Goal: Information Seeking & Learning: Learn about a topic

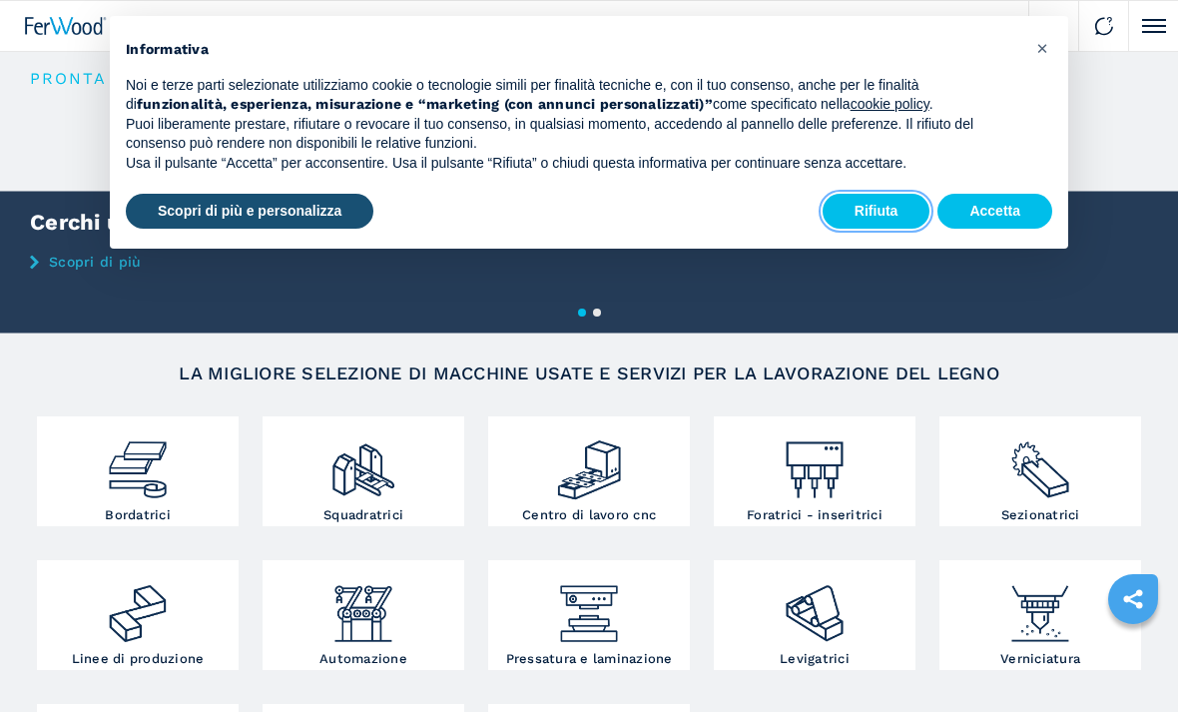
click at [884, 205] on button "Rifiuta" at bounding box center [877, 212] width 108 height 36
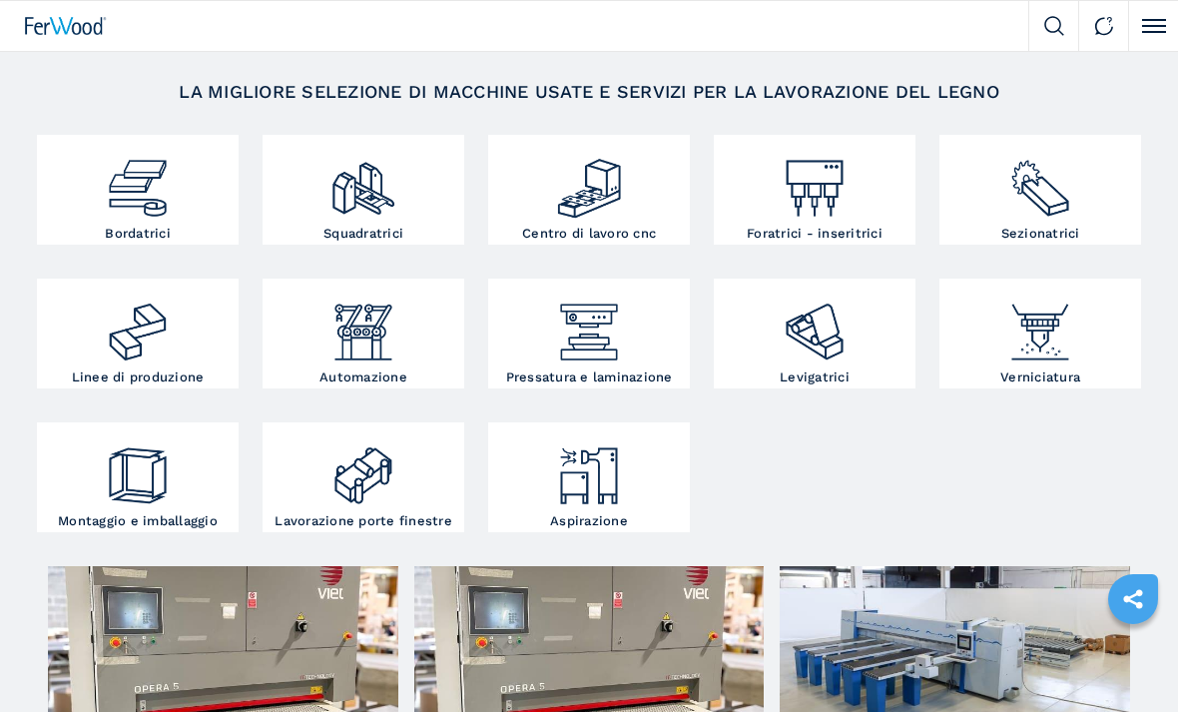
scroll to position [288, 0]
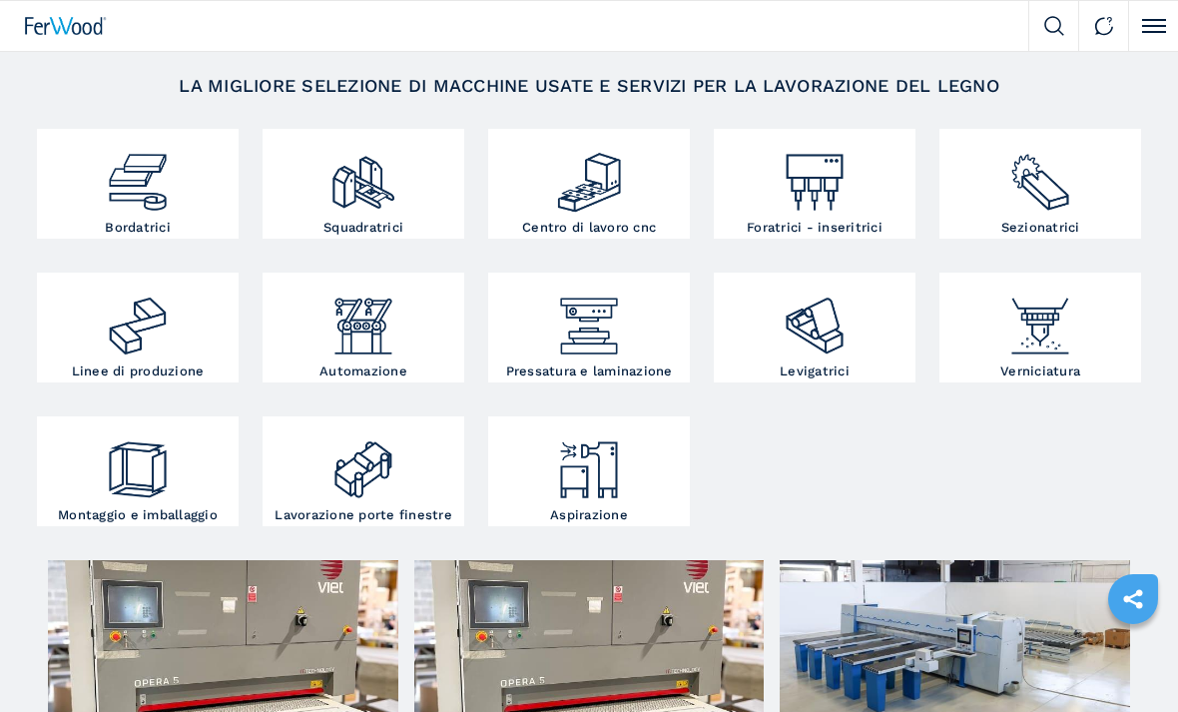
click at [1045, 175] on img at bounding box center [1040, 175] width 67 height 82
click at [1040, 171] on img at bounding box center [1040, 175] width 67 height 82
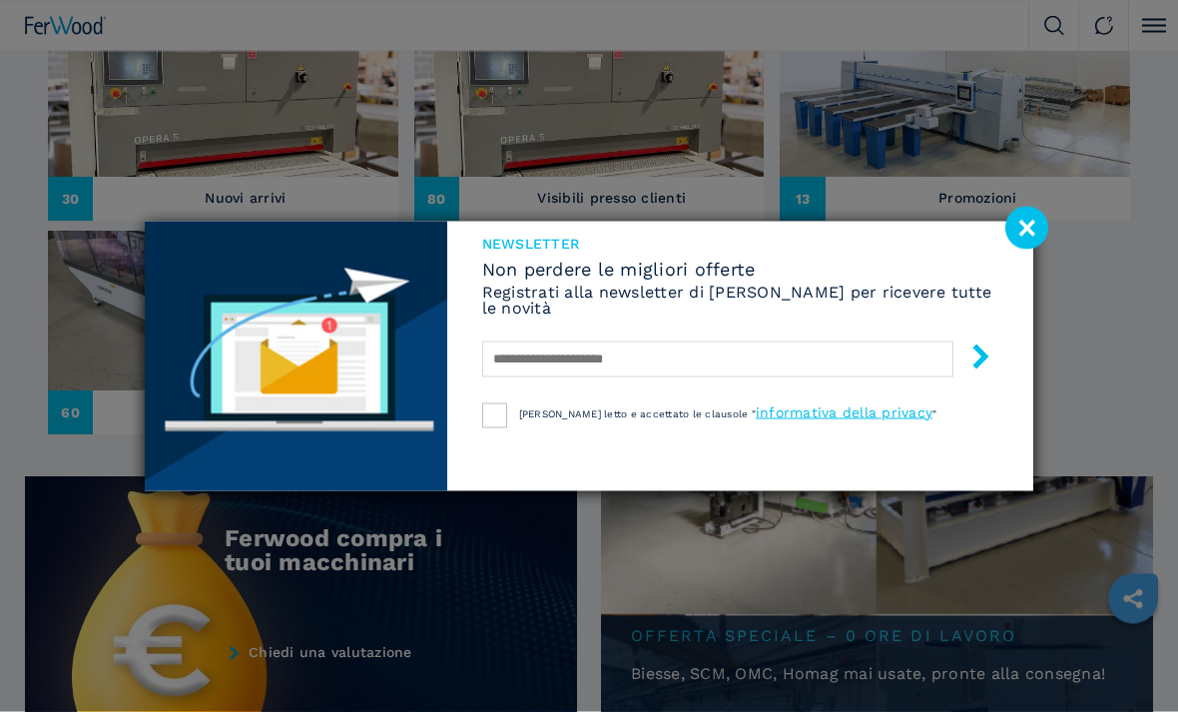
scroll to position [834, 0]
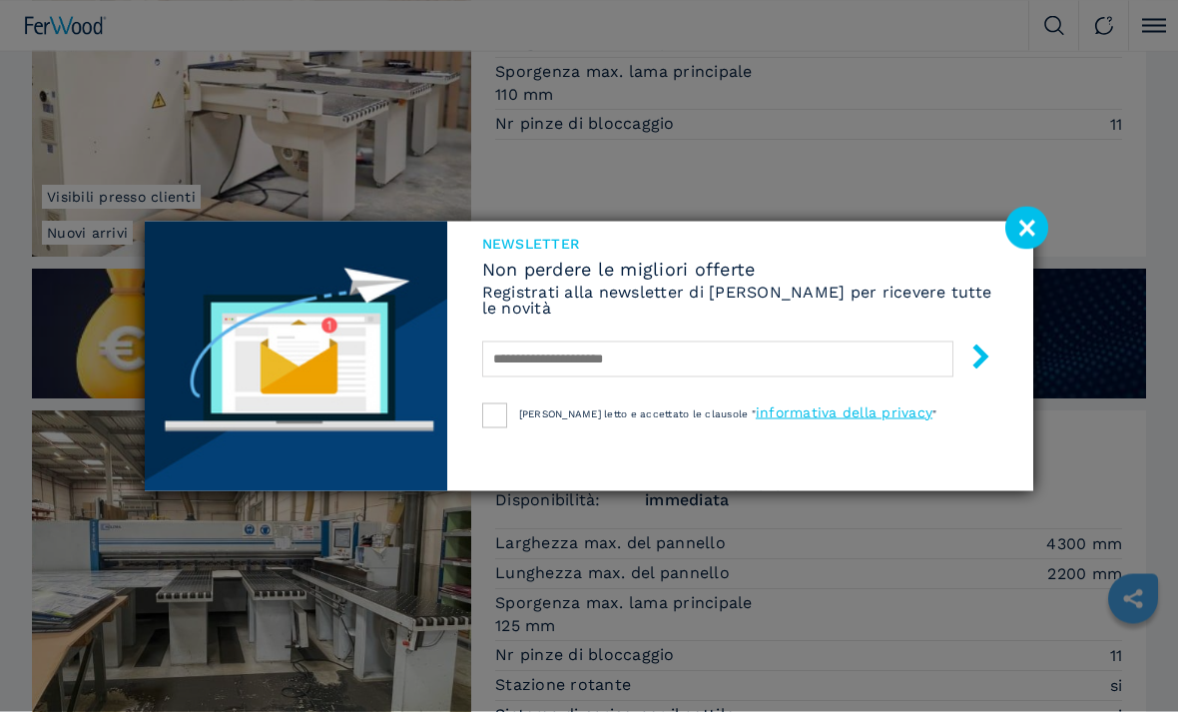
click at [1024, 250] on image at bounding box center [1027, 228] width 43 height 43
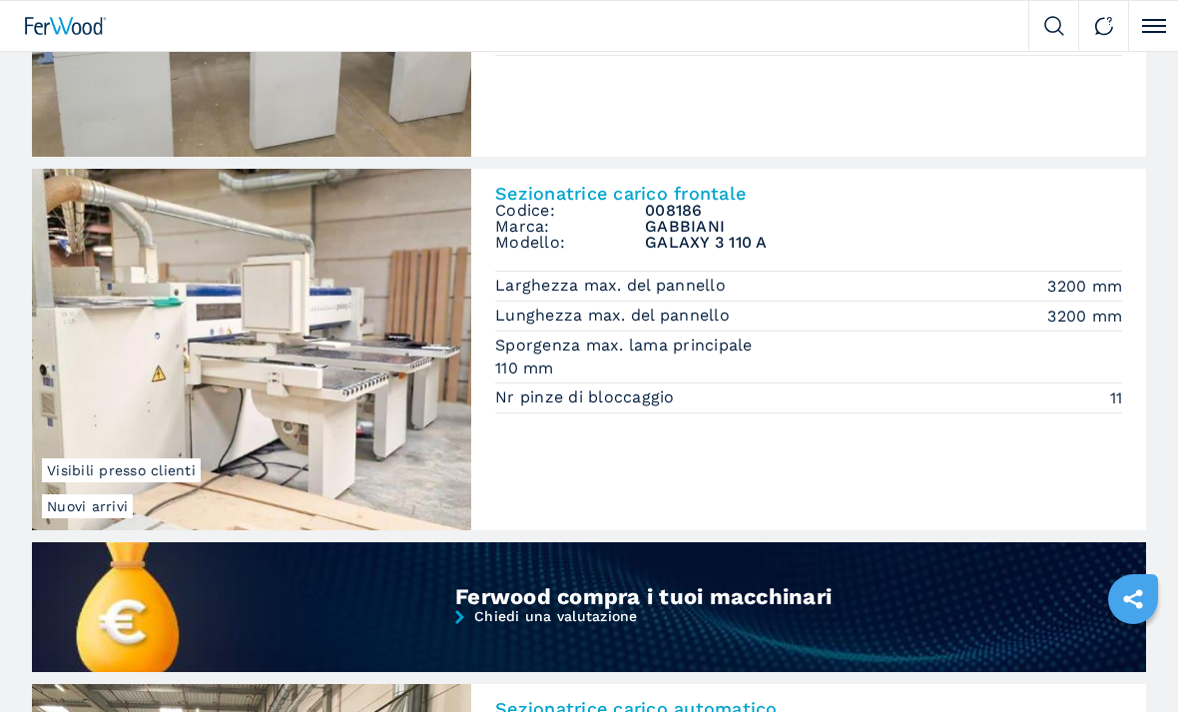
scroll to position [1129, 0]
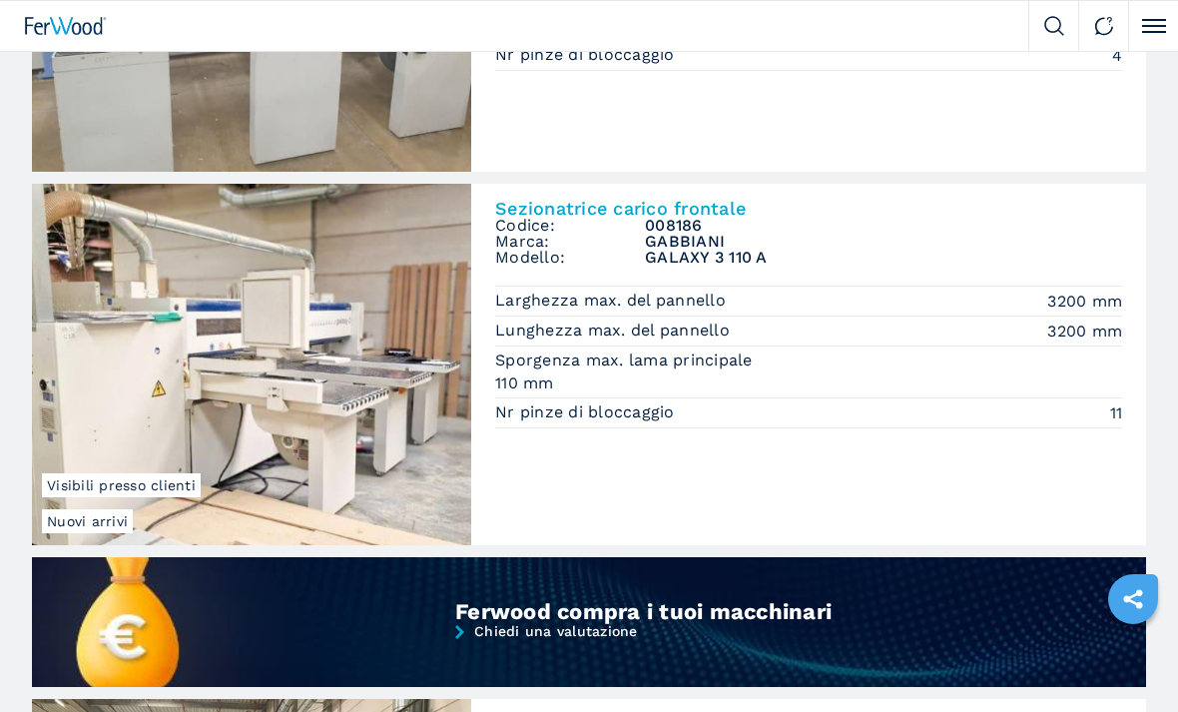
click at [1151, 21] on button "Click to toggle menu" at bounding box center [1153, 26] width 50 height 50
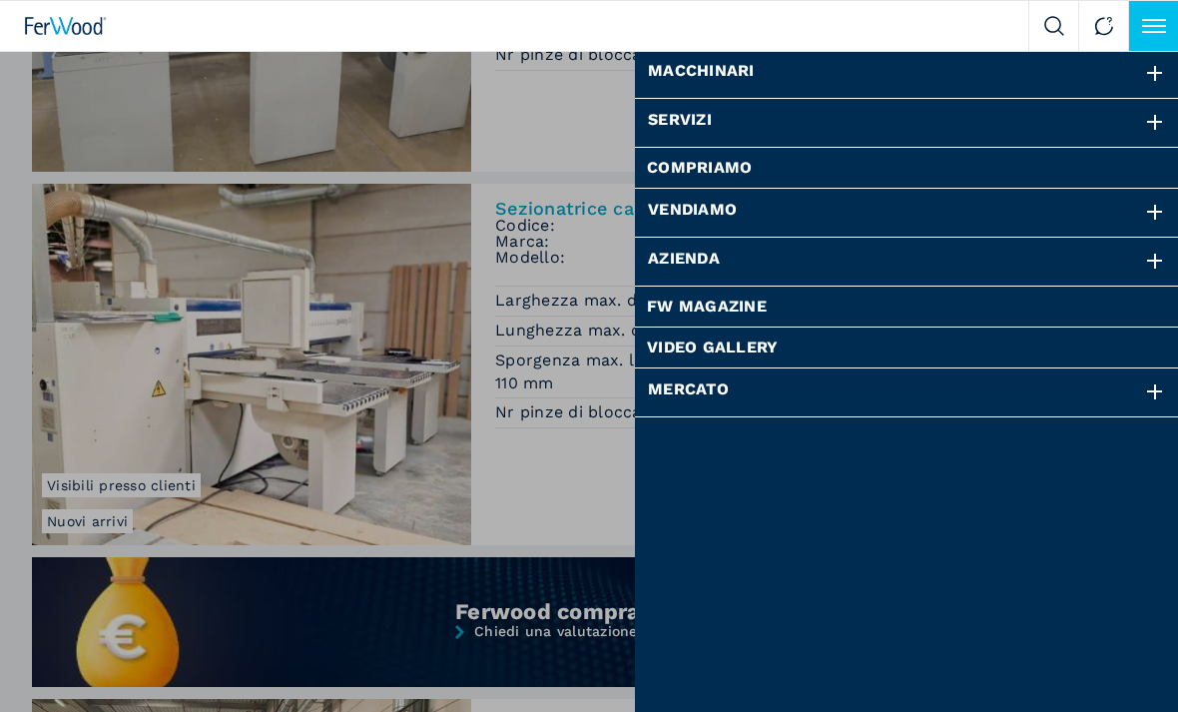
click at [997, 393] on div "Mercato" at bounding box center [907, 392] width 544 height 48
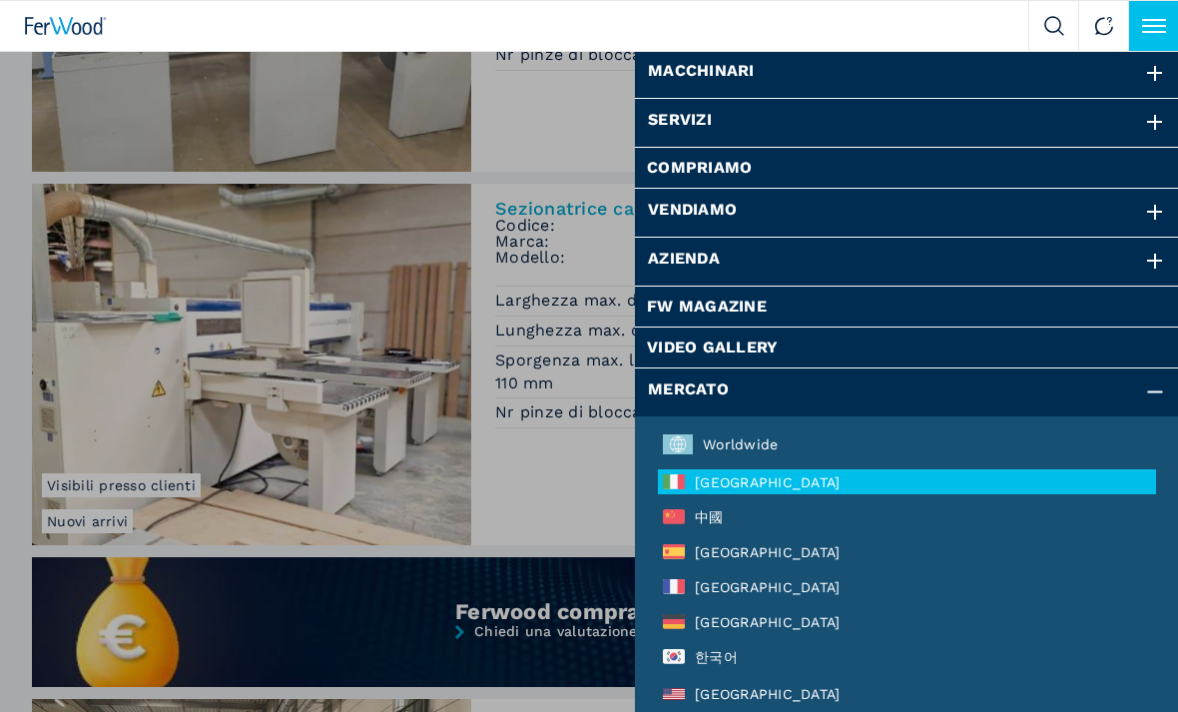
click at [991, 388] on div "Mercato" at bounding box center [907, 392] width 544 height 48
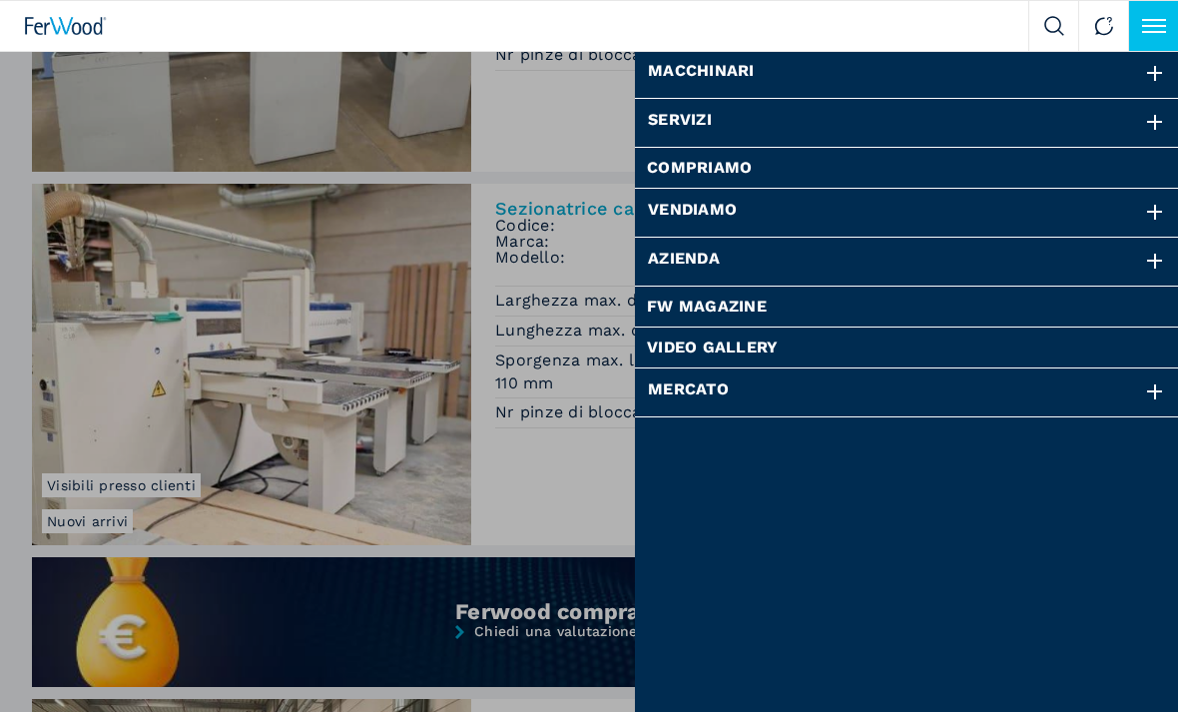
click at [1065, 262] on div "Azienda" at bounding box center [907, 262] width 544 height 48
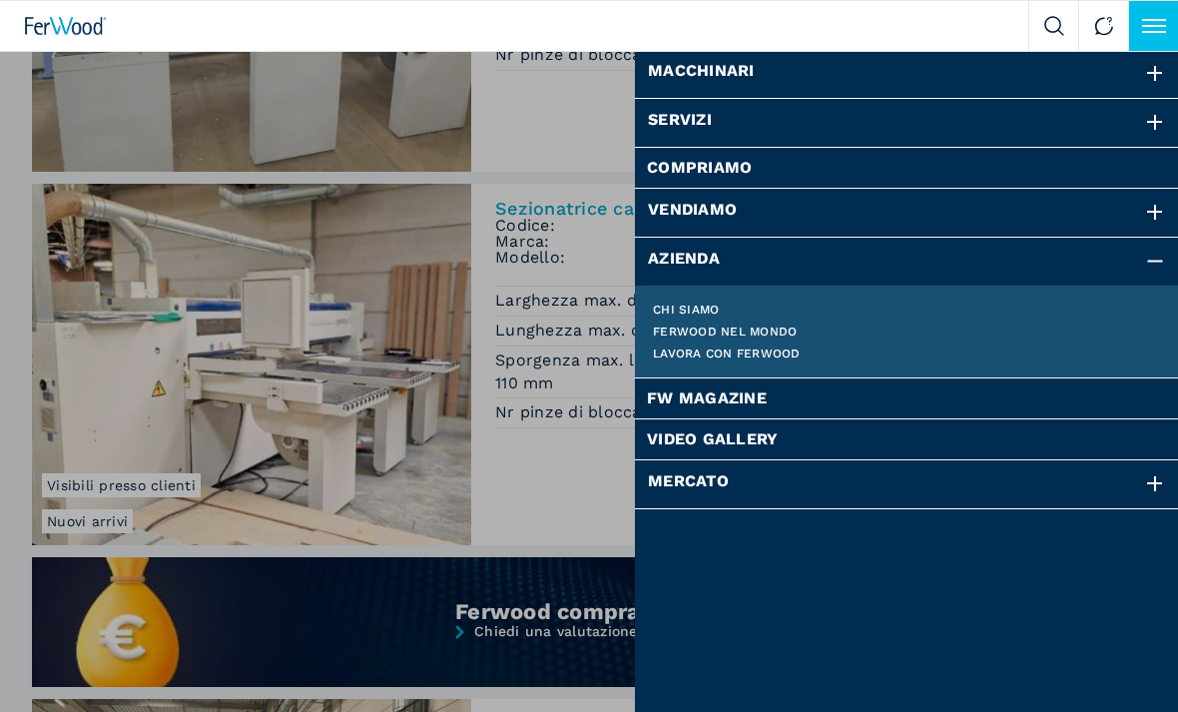
click at [1099, 204] on div "Vendiamo" at bounding box center [907, 213] width 544 height 48
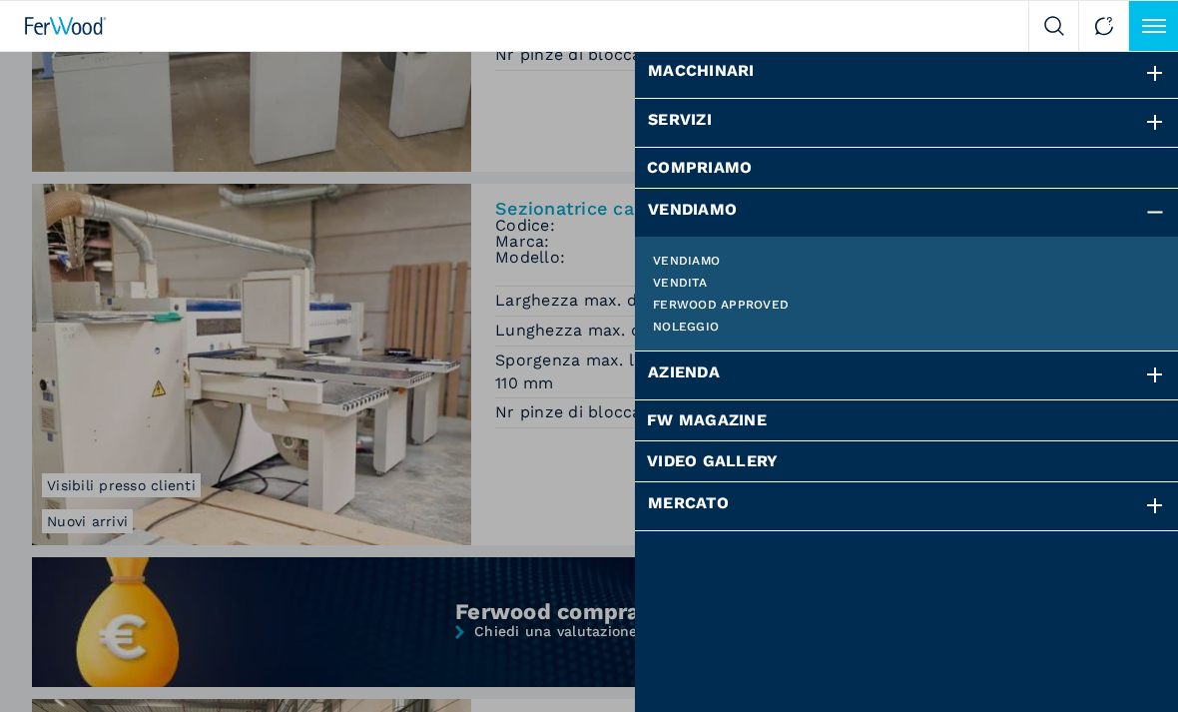
click at [712, 329] on link "Noleggio" at bounding box center [907, 327] width 508 height 12
click at [704, 322] on link "Noleggio" at bounding box center [907, 327] width 508 height 12
click at [708, 256] on link "Vendiamo" at bounding box center [907, 261] width 508 height 12
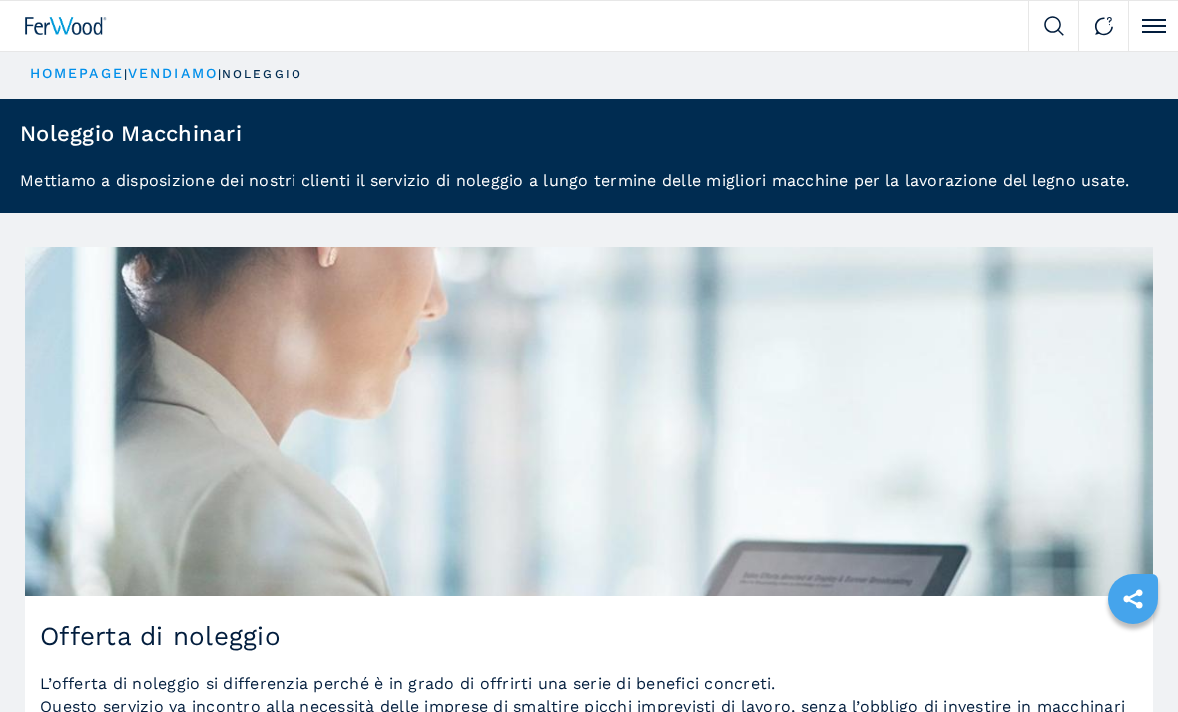
click at [193, 79] on link "vendiamo" at bounding box center [173, 73] width 90 height 16
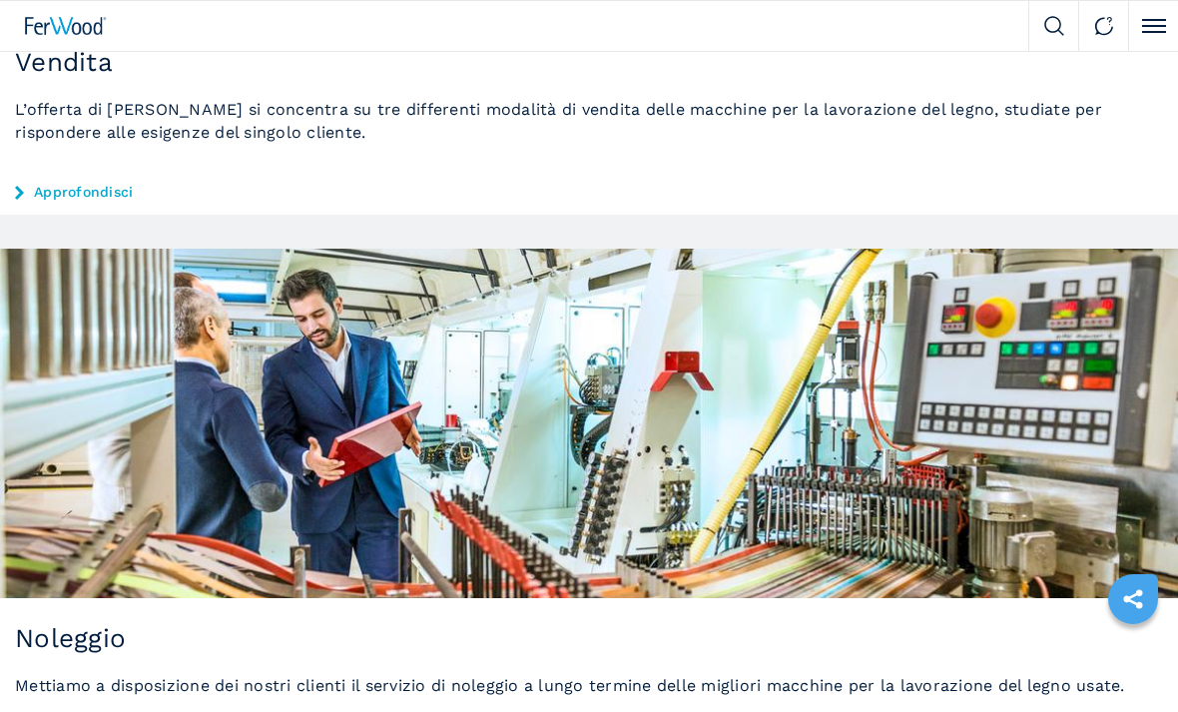
scroll to position [1279, 0]
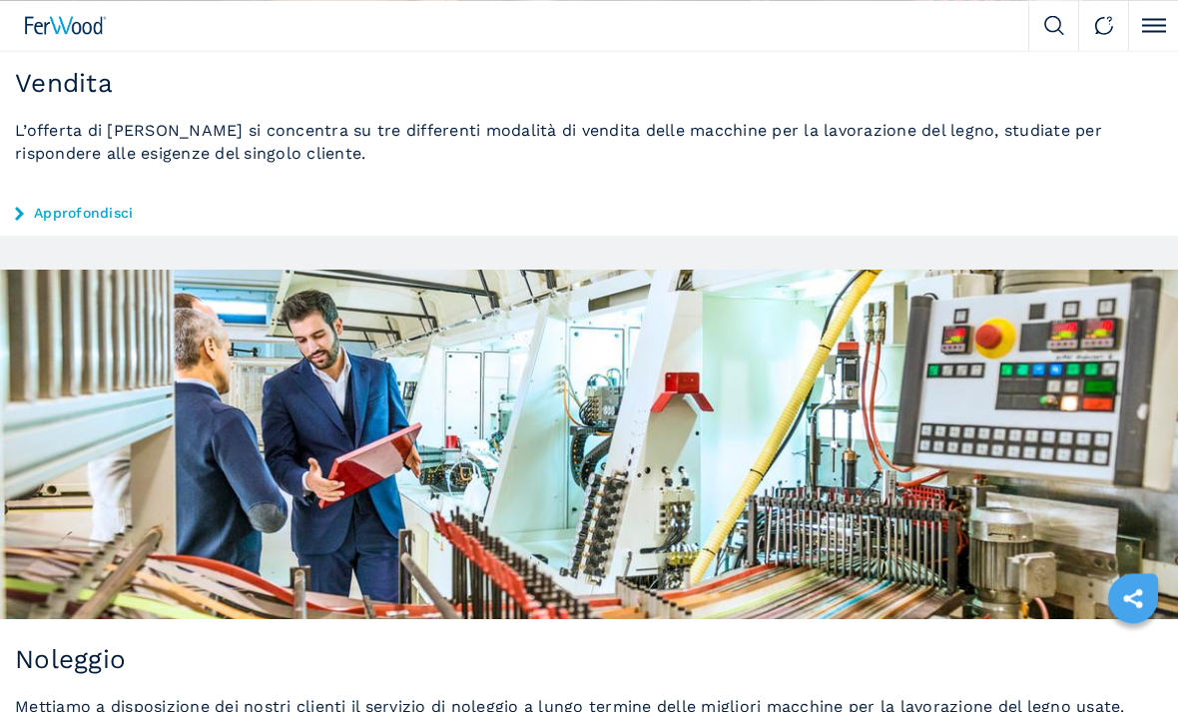
click at [65, 211] on link "Approfondisci" at bounding box center [589, 214] width 1148 height 16
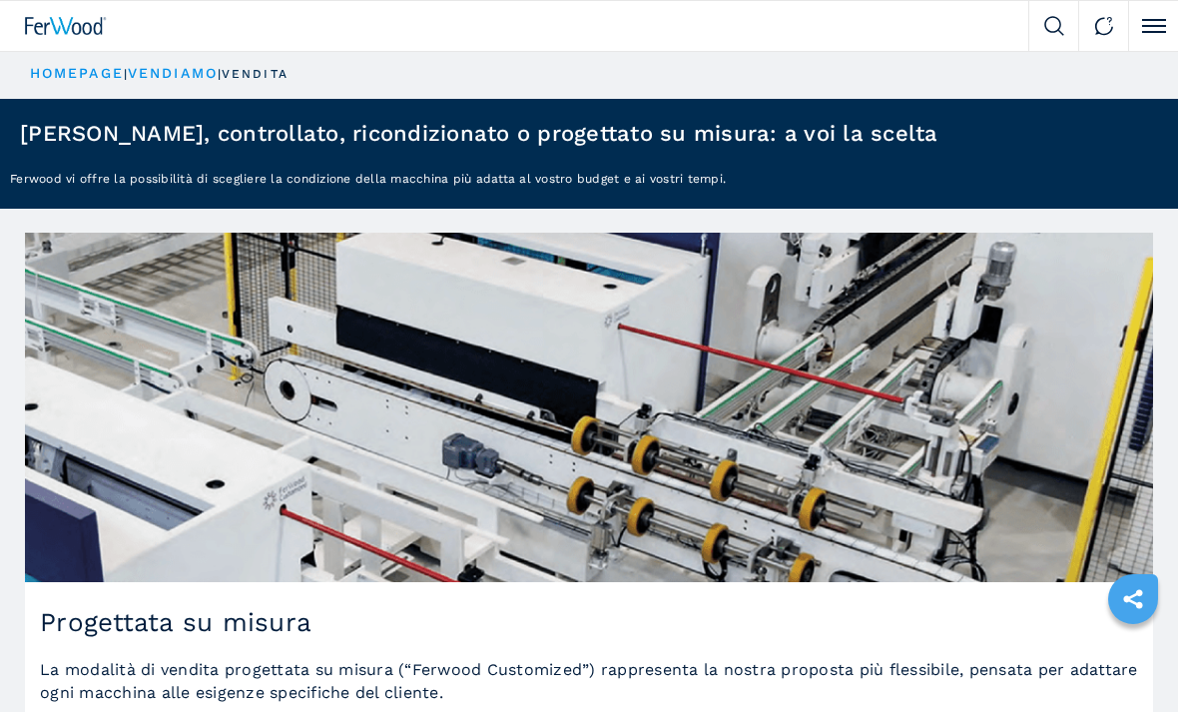
click at [89, 77] on link "HOMEPAGE" at bounding box center [77, 73] width 94 height 16
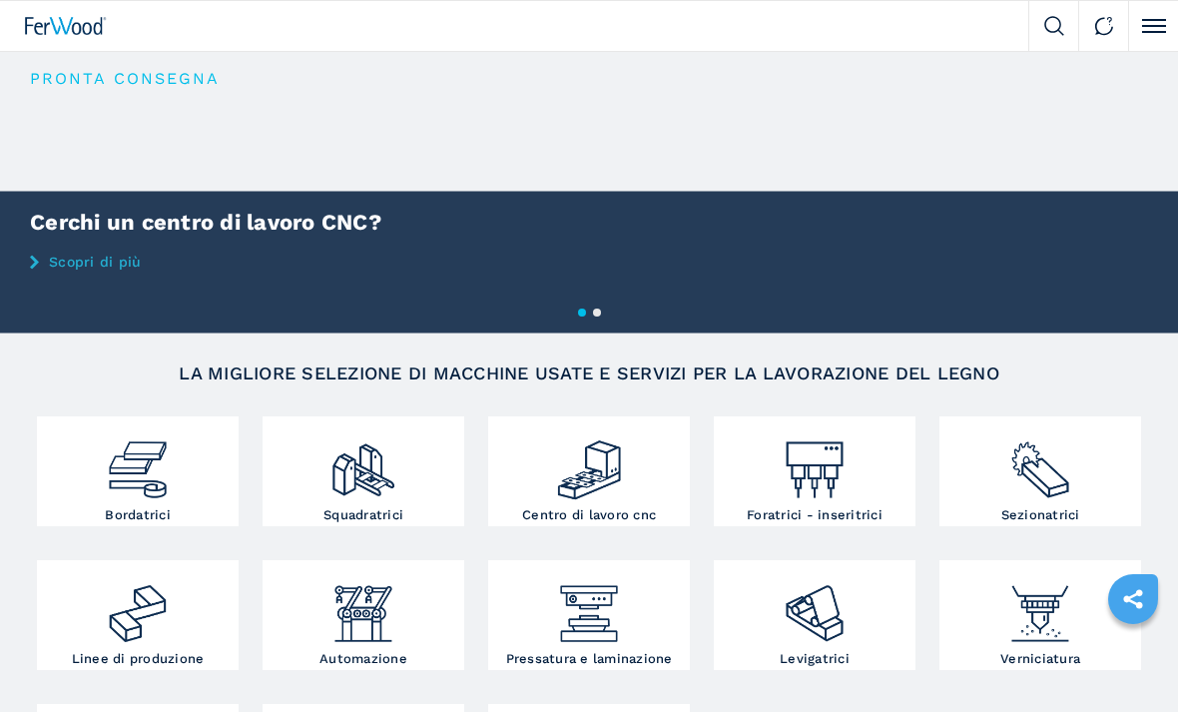
click at [1129, 17] on button "Click to toggle menu" at bounding box center [1153, 26] width 50 height 50
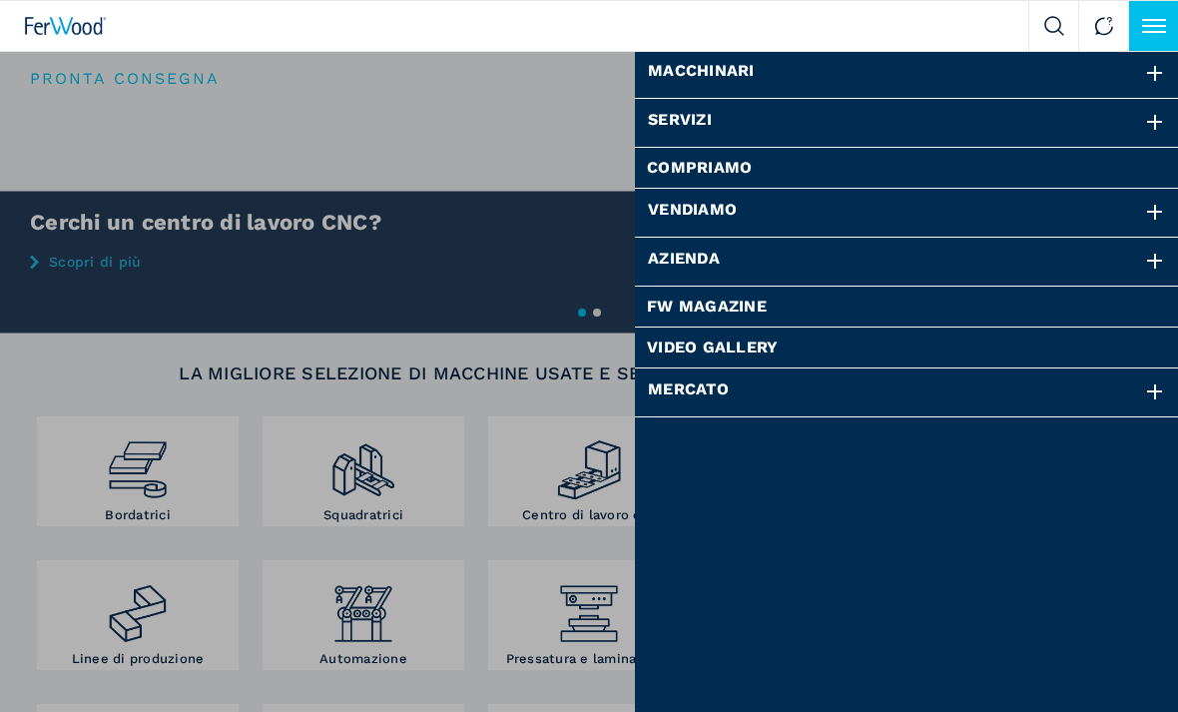
click at [1119, 117] on div "Servizi" at bounding box center [907, 123] width 544 height 48
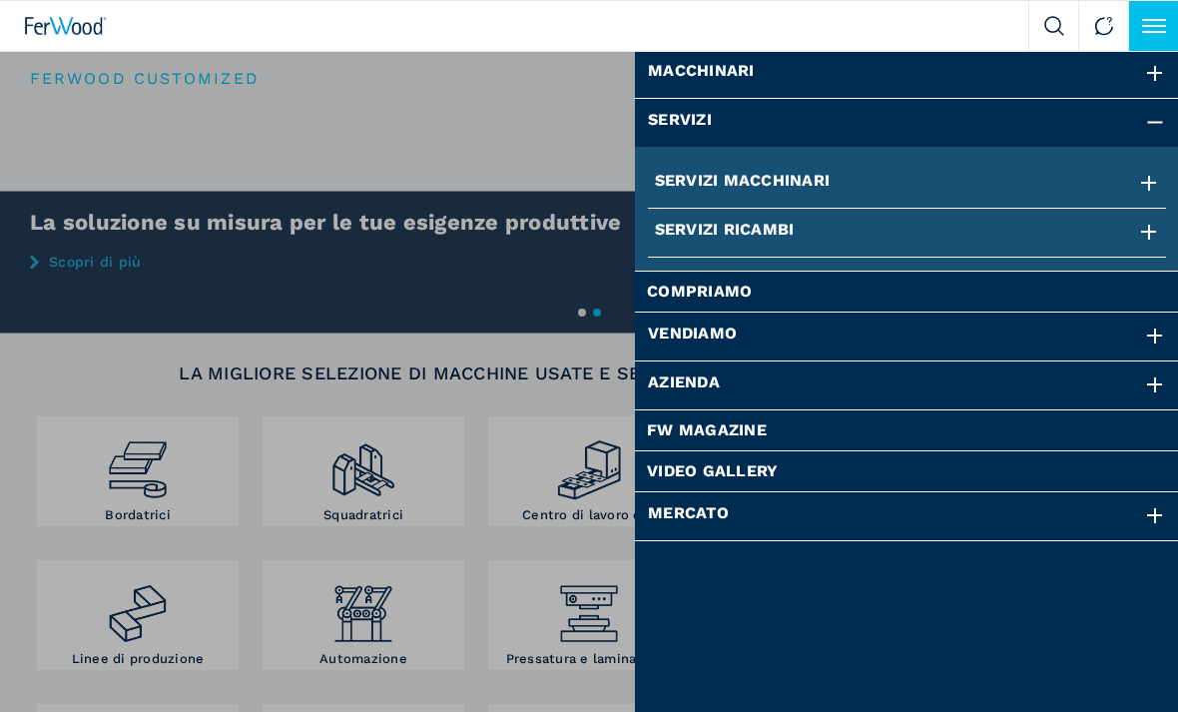
click at [1135, 70] on div "Macchinari" at bounding box center [907, 74] width 544 height 48
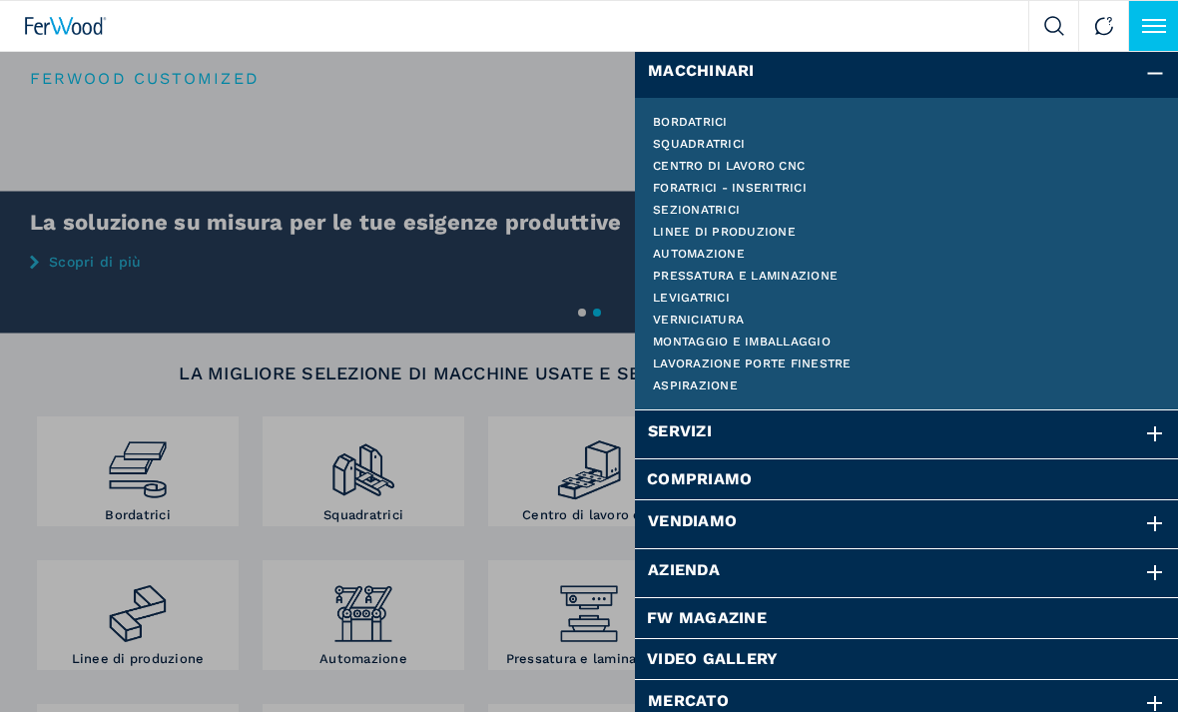
click at [703, 118] on link "Bordatrici" at bounding box center [907, 122] width 508 height 12
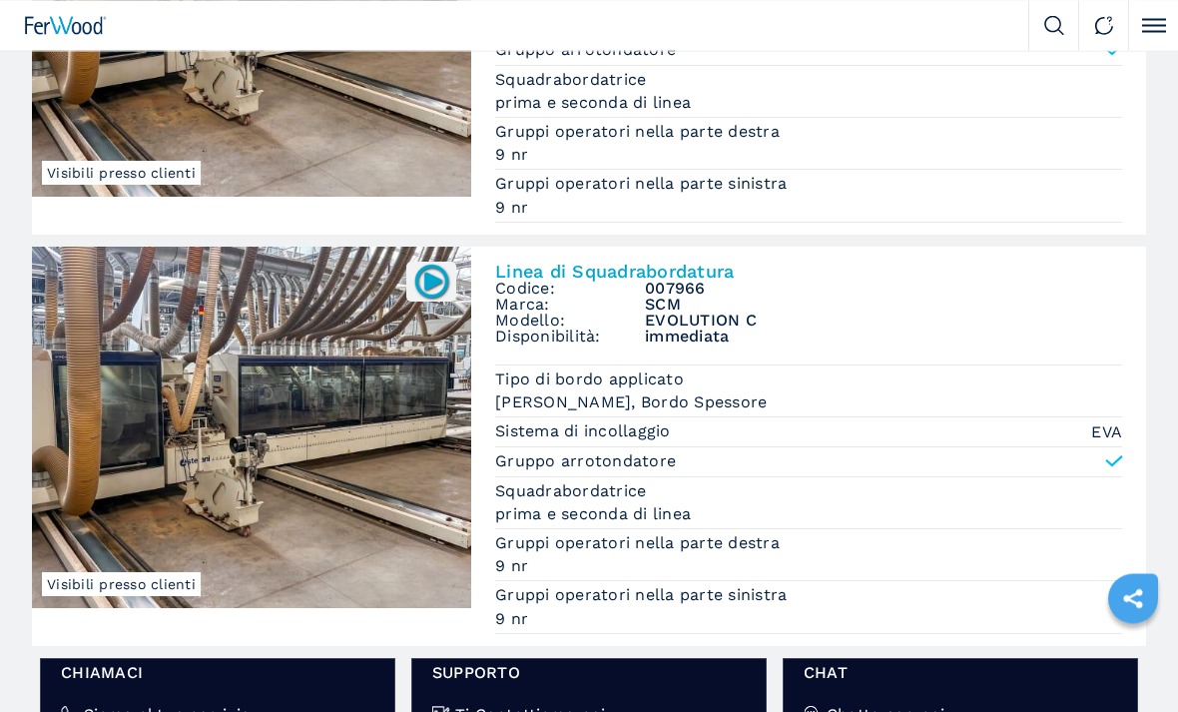
scroll to position [2853, 0]
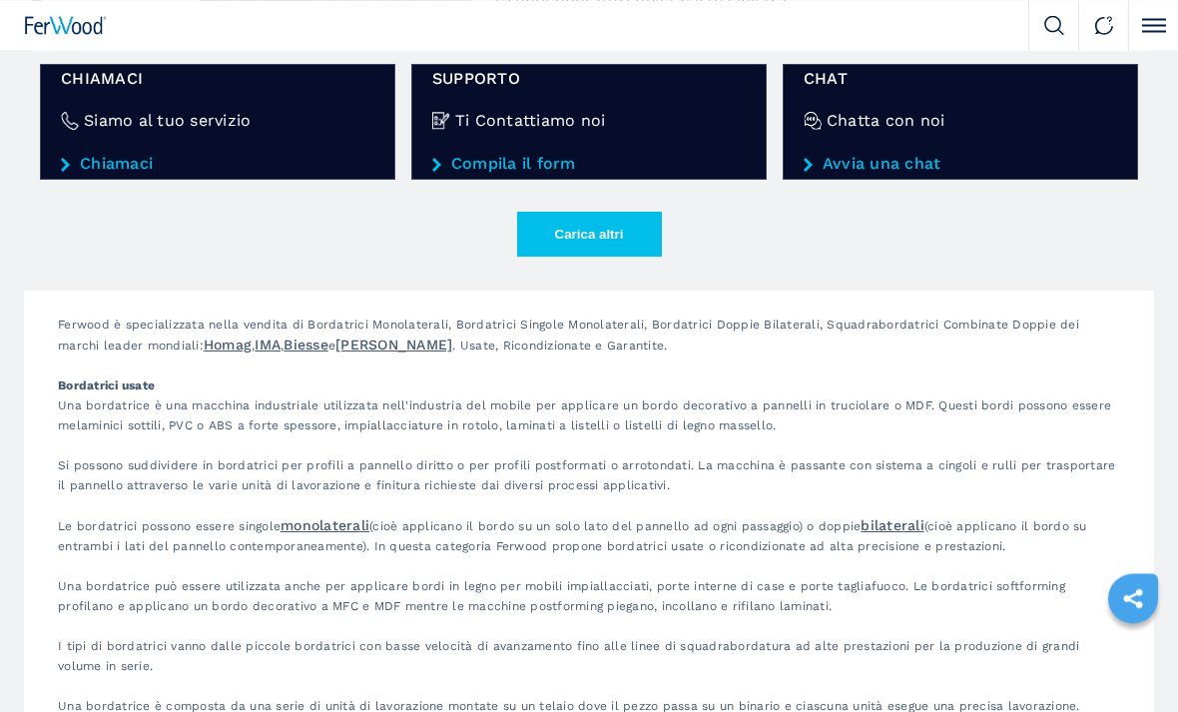
click at [571, 222] on button "Carica altri" at bounding box center [589, 235] width 145 height 45
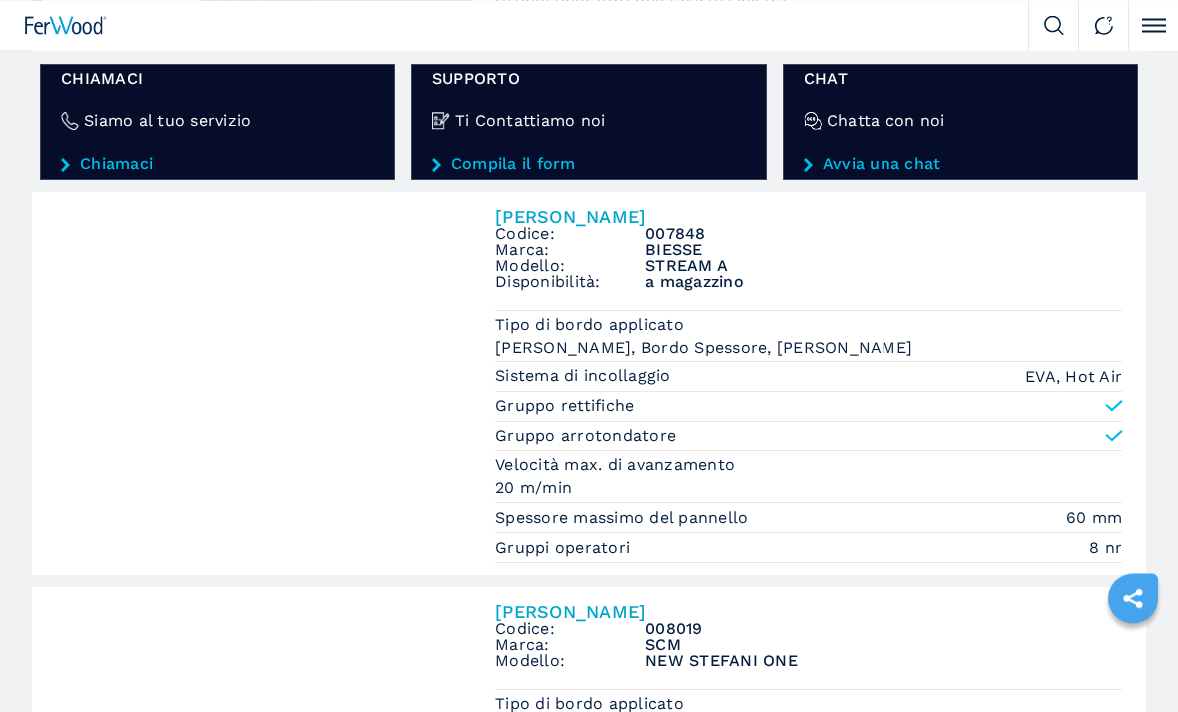
scroll to position [3447, 0]
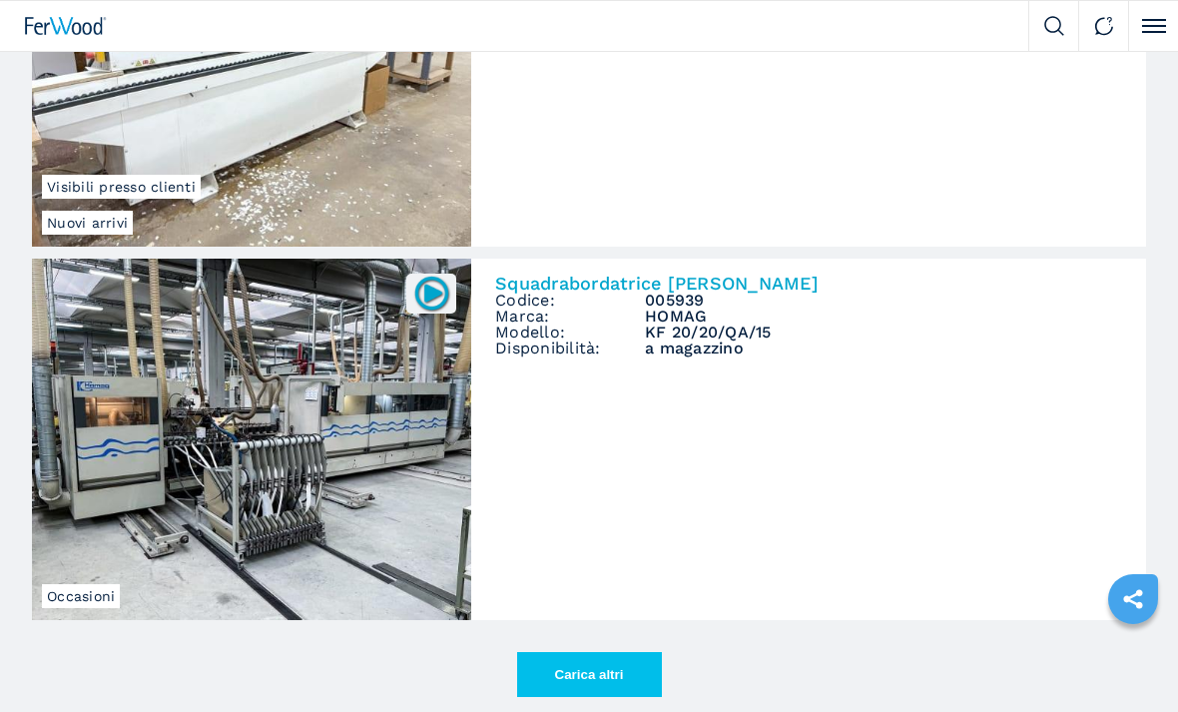
scroll to position [6072, 0]
